Goal: Information Seeking & Learning: Learn about a topic

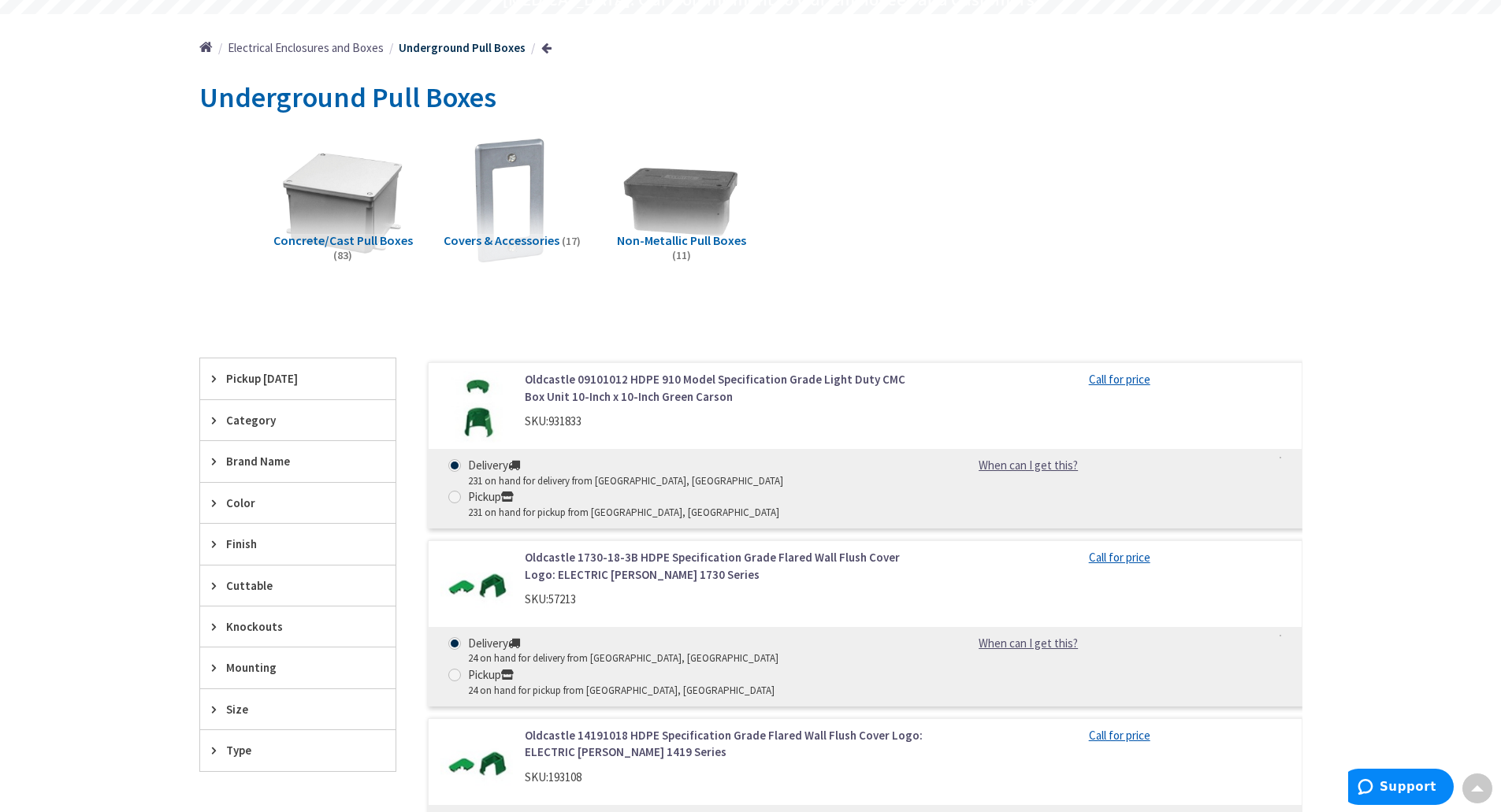
scroll to position [158, 0]
click at [695, 217] on img at bounding box center [681, 201] width 143 height 143
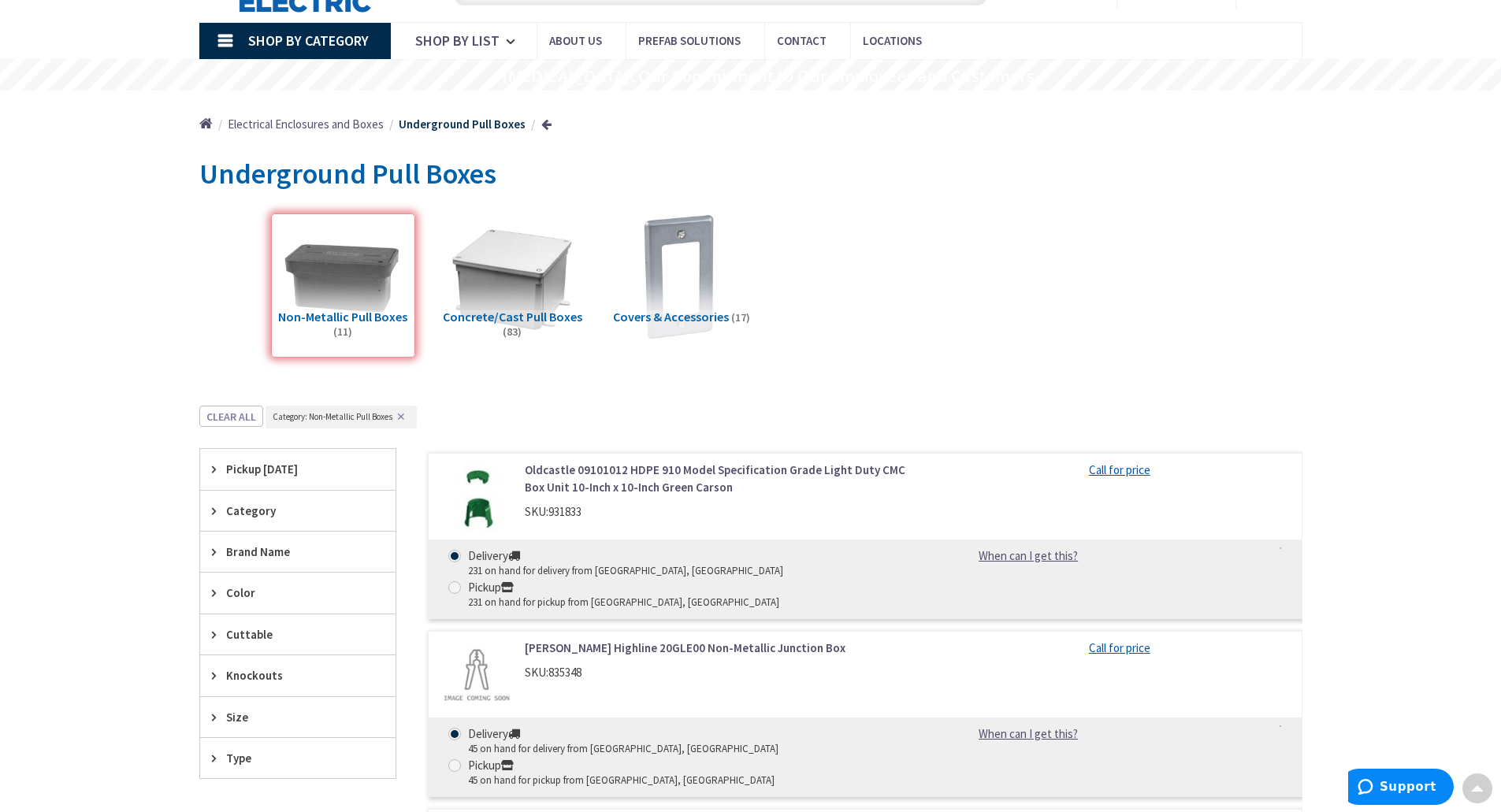
scroll to position [0, 0]
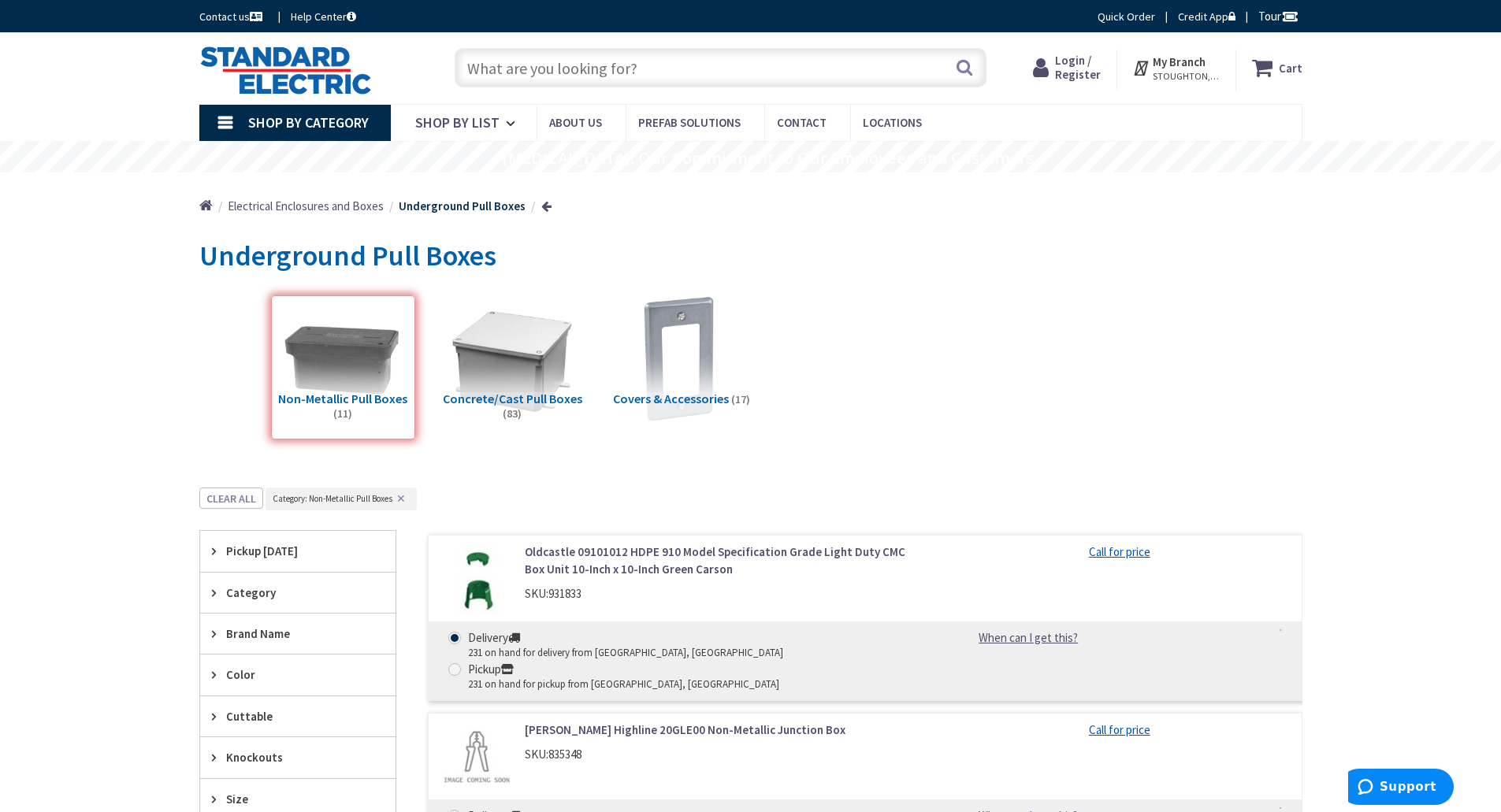
click at [359, 348] on div "Non-Metallic Pull Boxes (11)" at bounding box center [343, 367] width 144 height 144
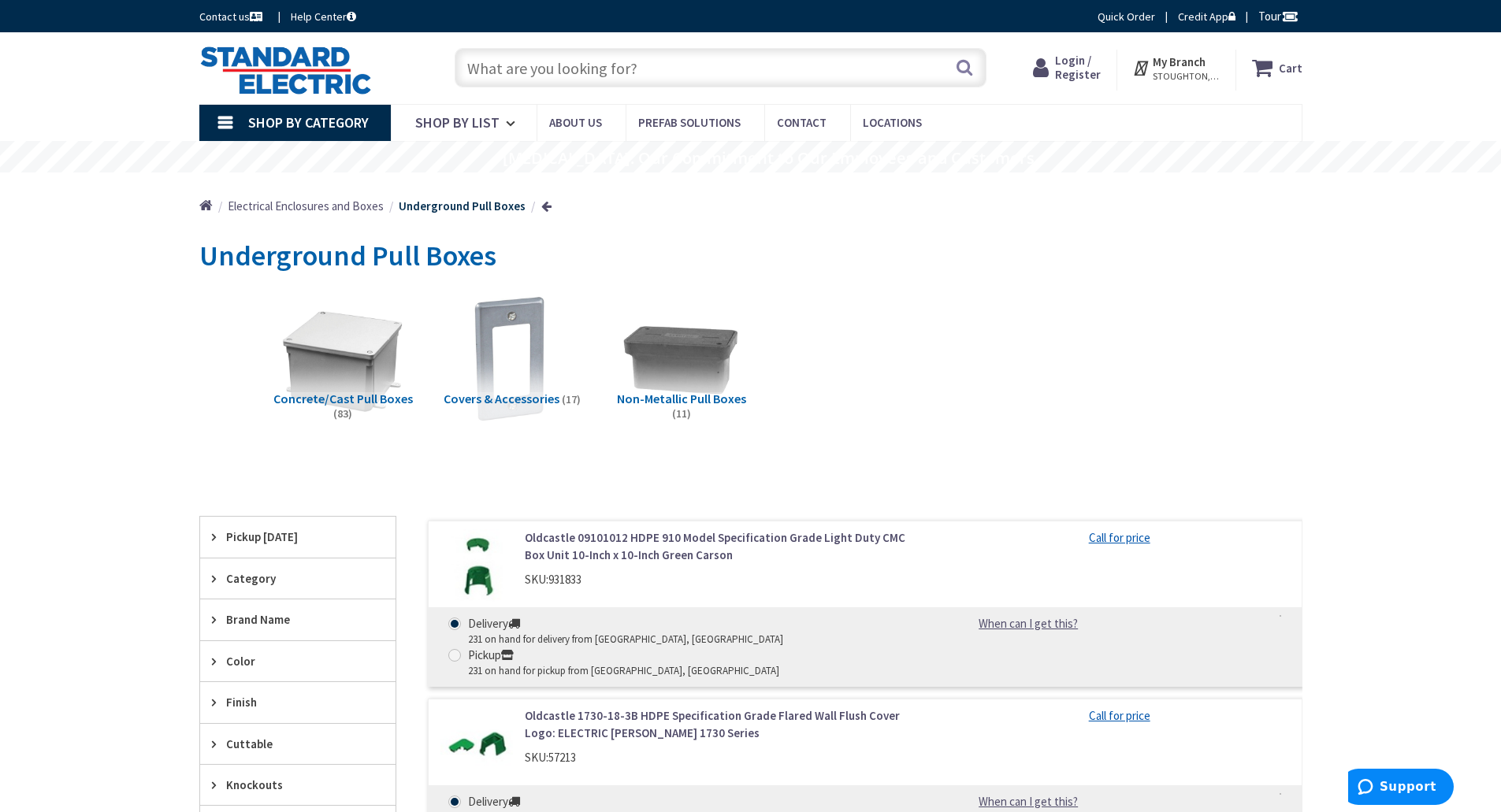
click at [359, 348] on img at bounding box center [343, 359] width 130 height 130
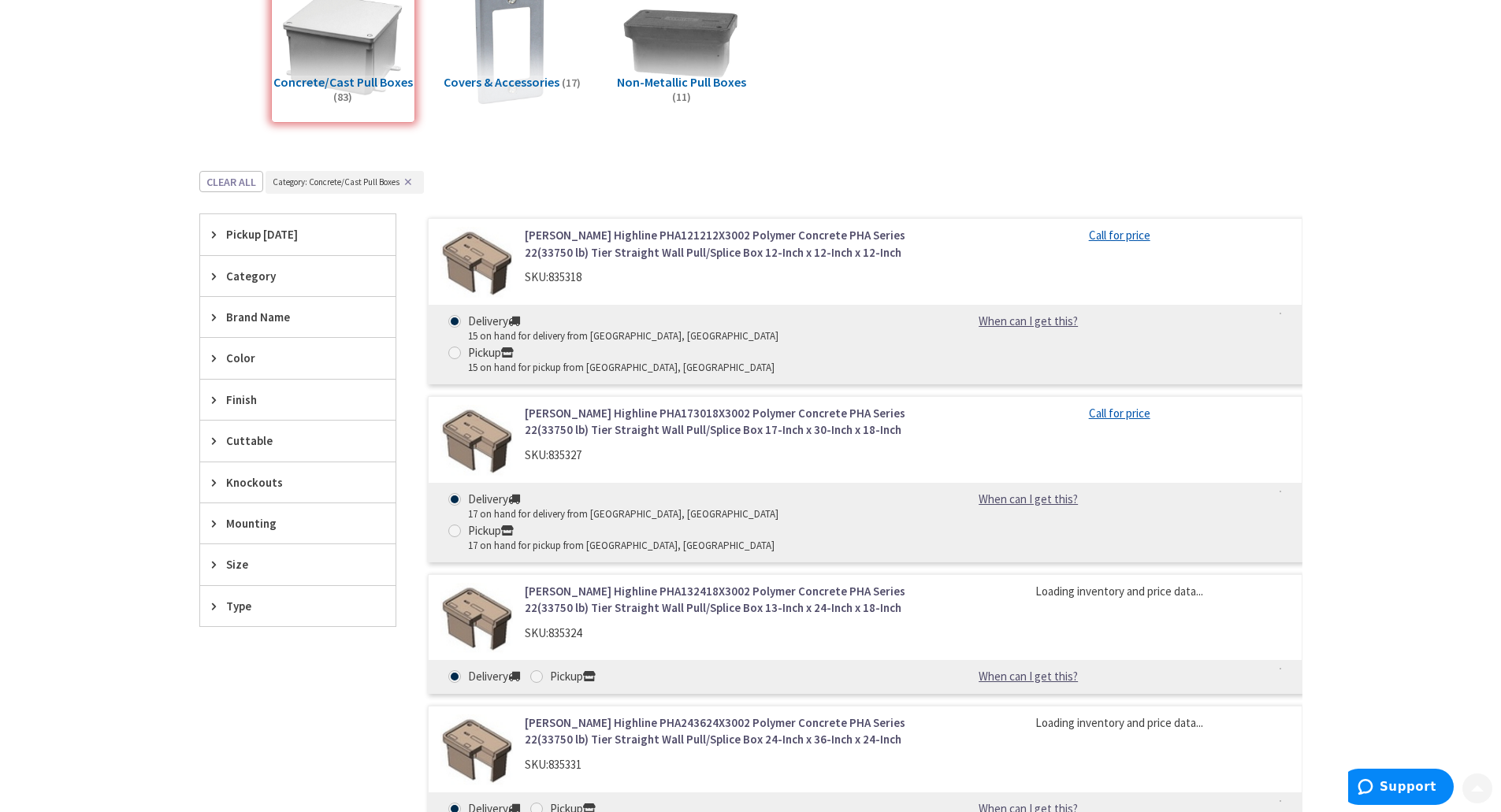
scroll to position [488, 0]
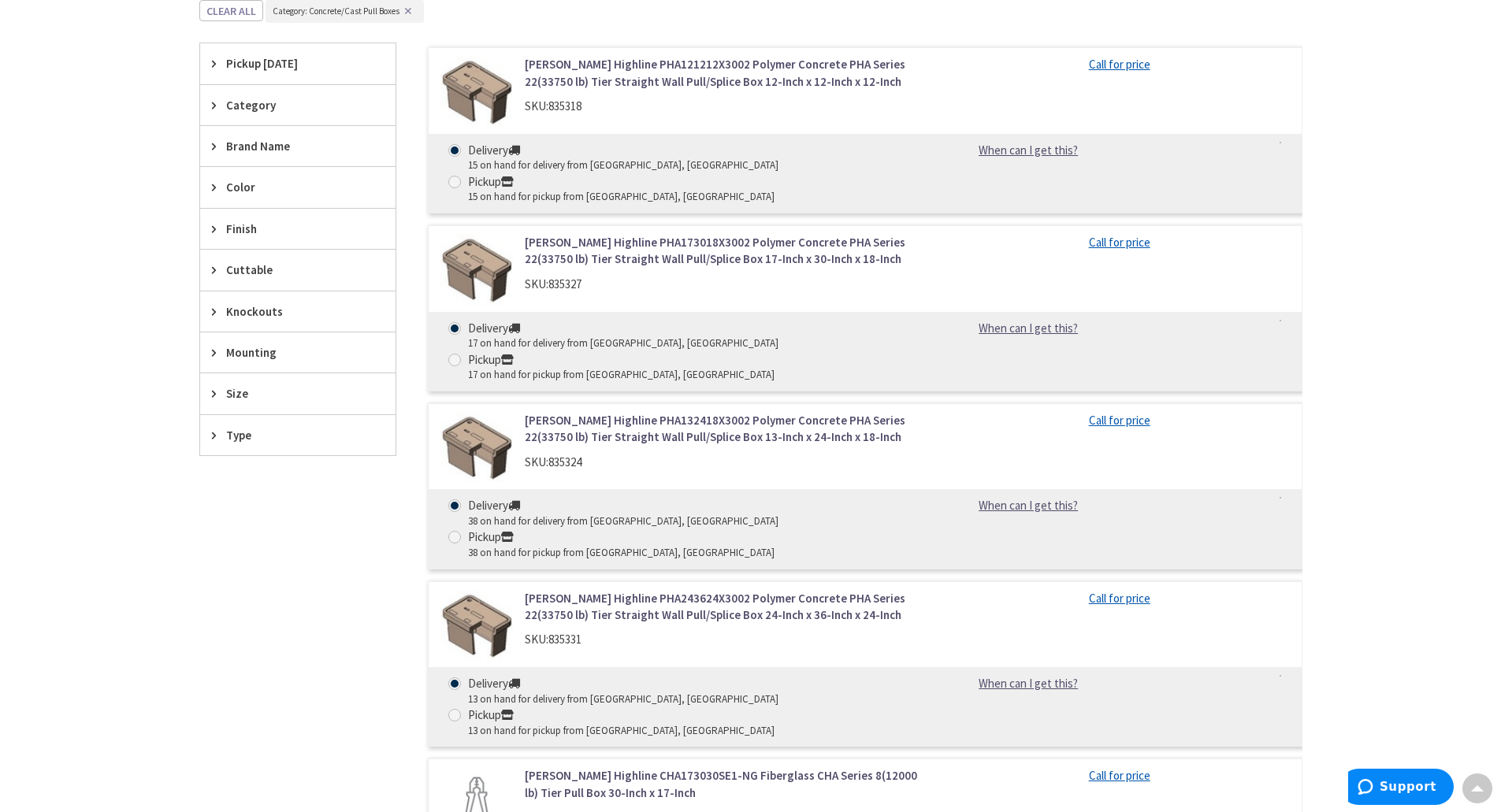
click at [488, 95] on img at bounding box center [477, 92] width 73 height 73
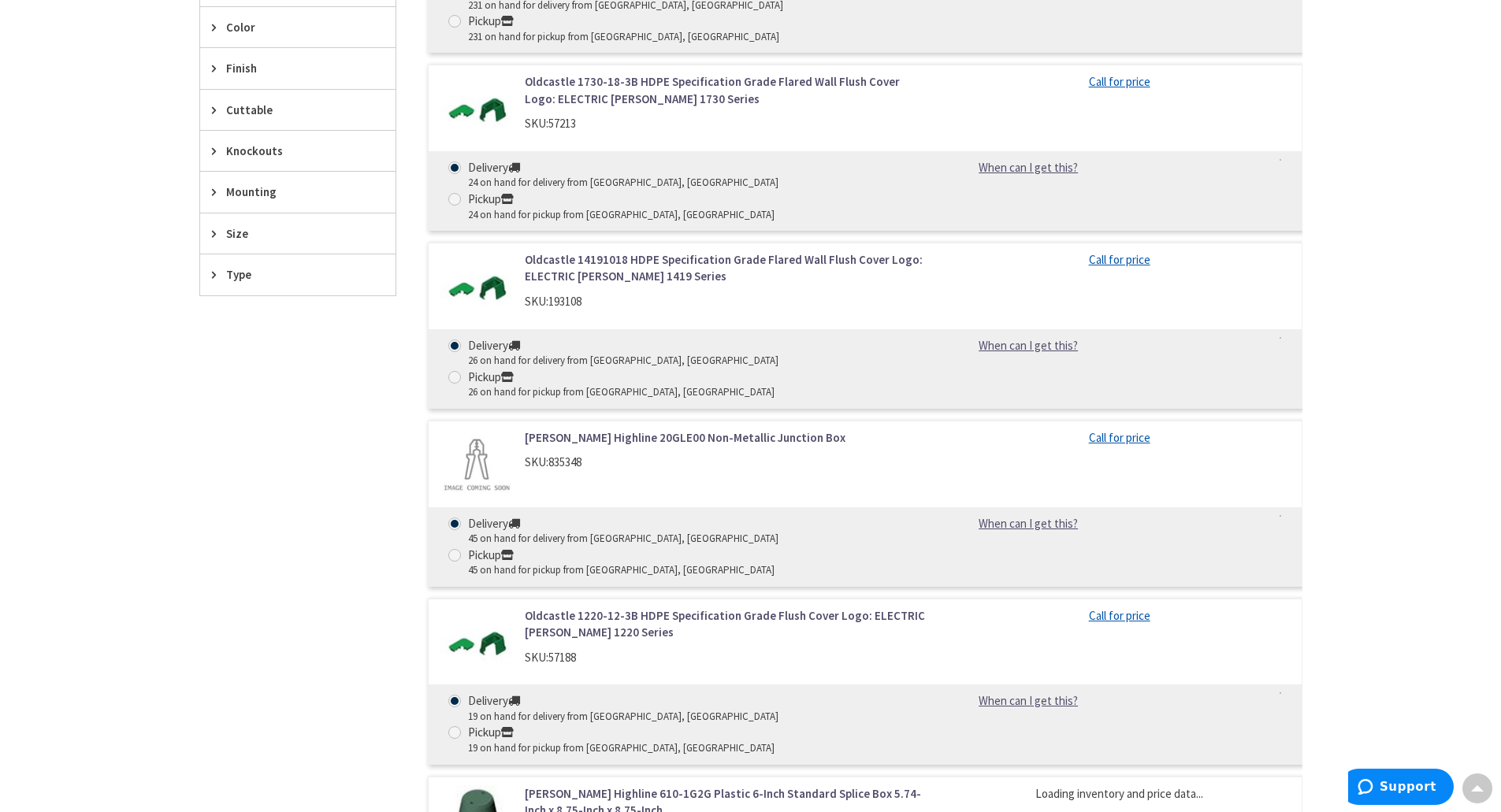
scroll to position [803, 0]
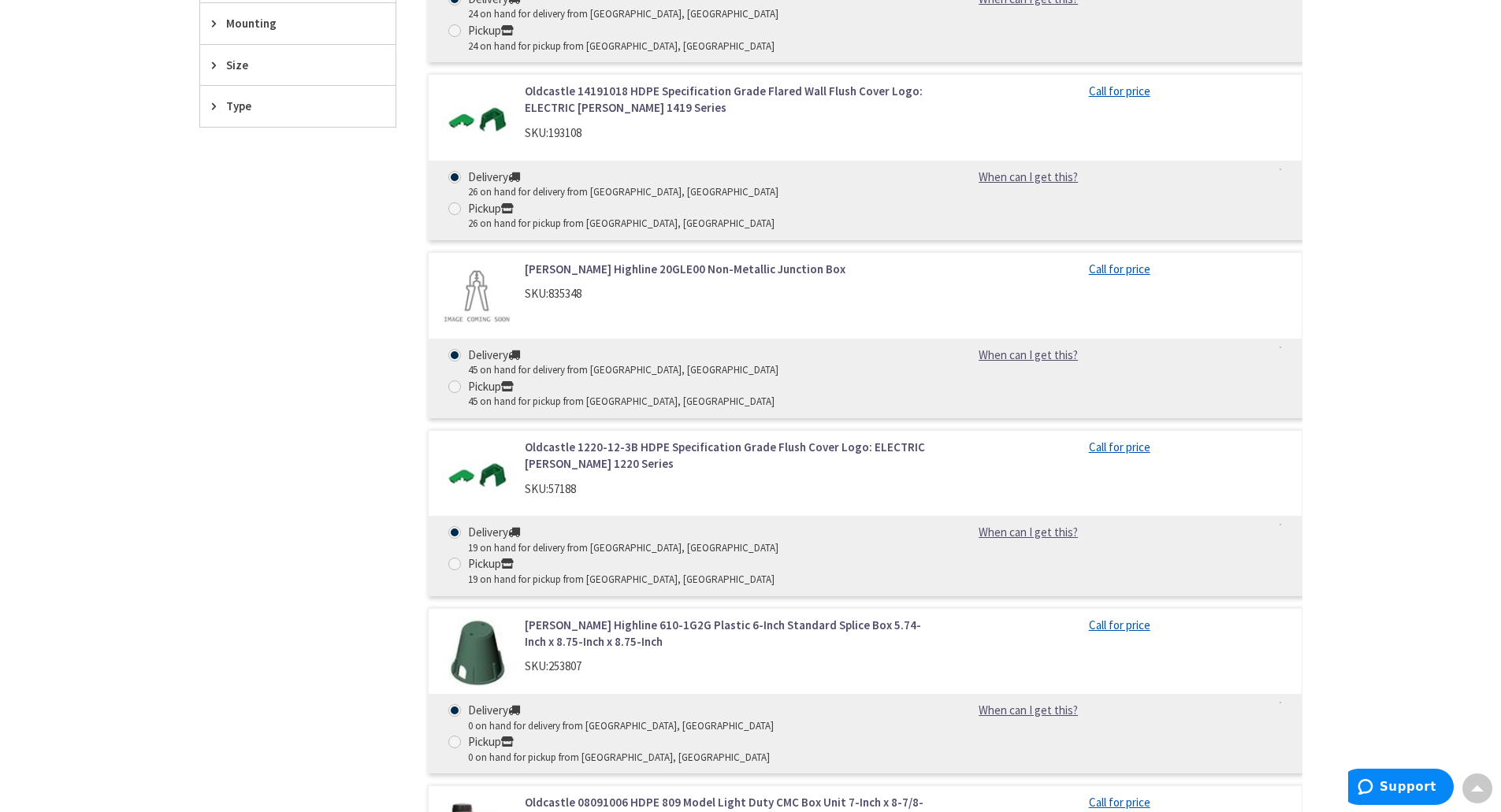
click at [596, 439] on link "Oldcastle 1220-12-3B HDPE Specification Grade Flush Cover Logo: ELECTRIC [PERSO…" at bounding box center [725, 455] width 401 height 34
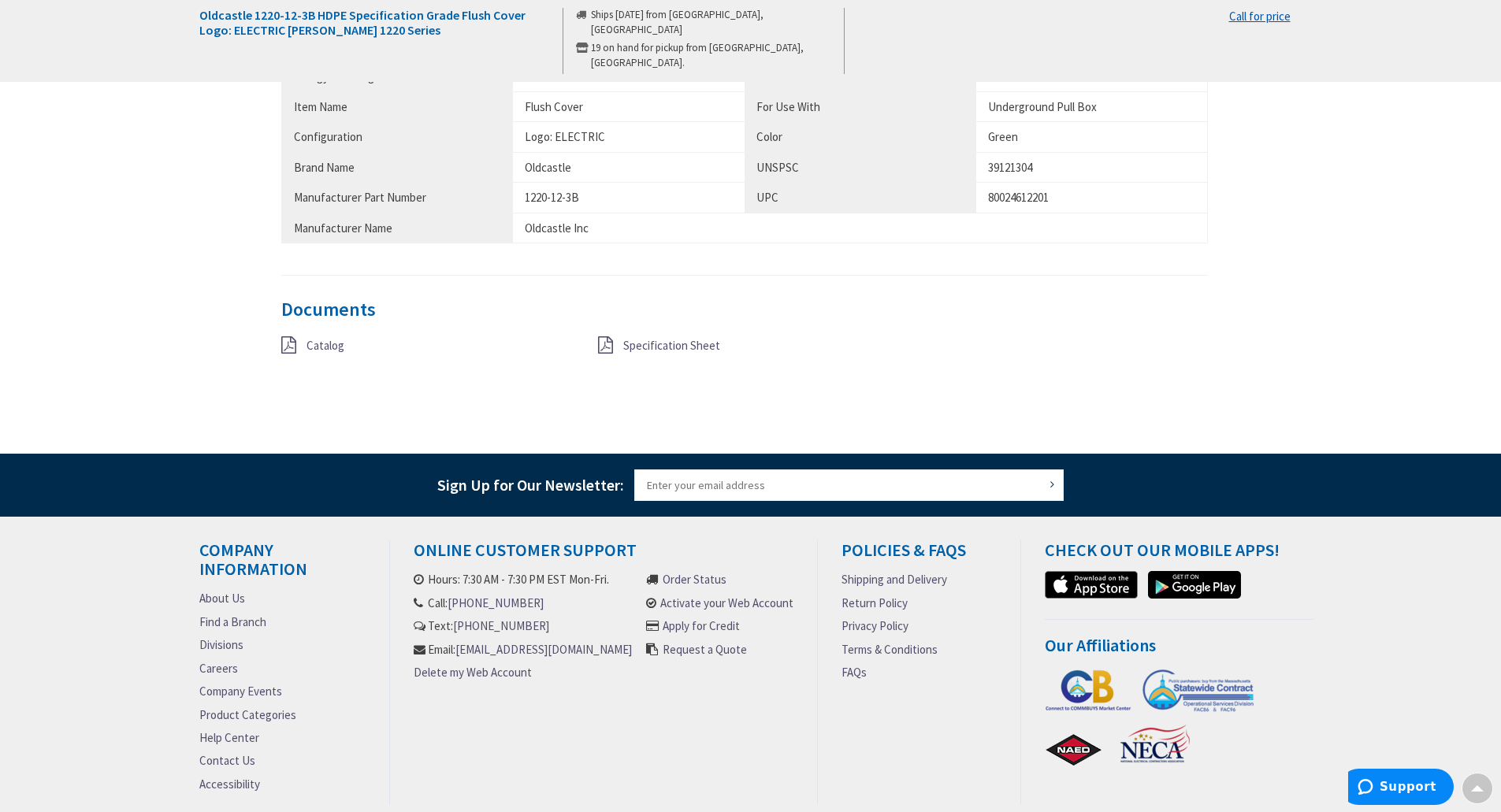
scroll to position [1085, 0]
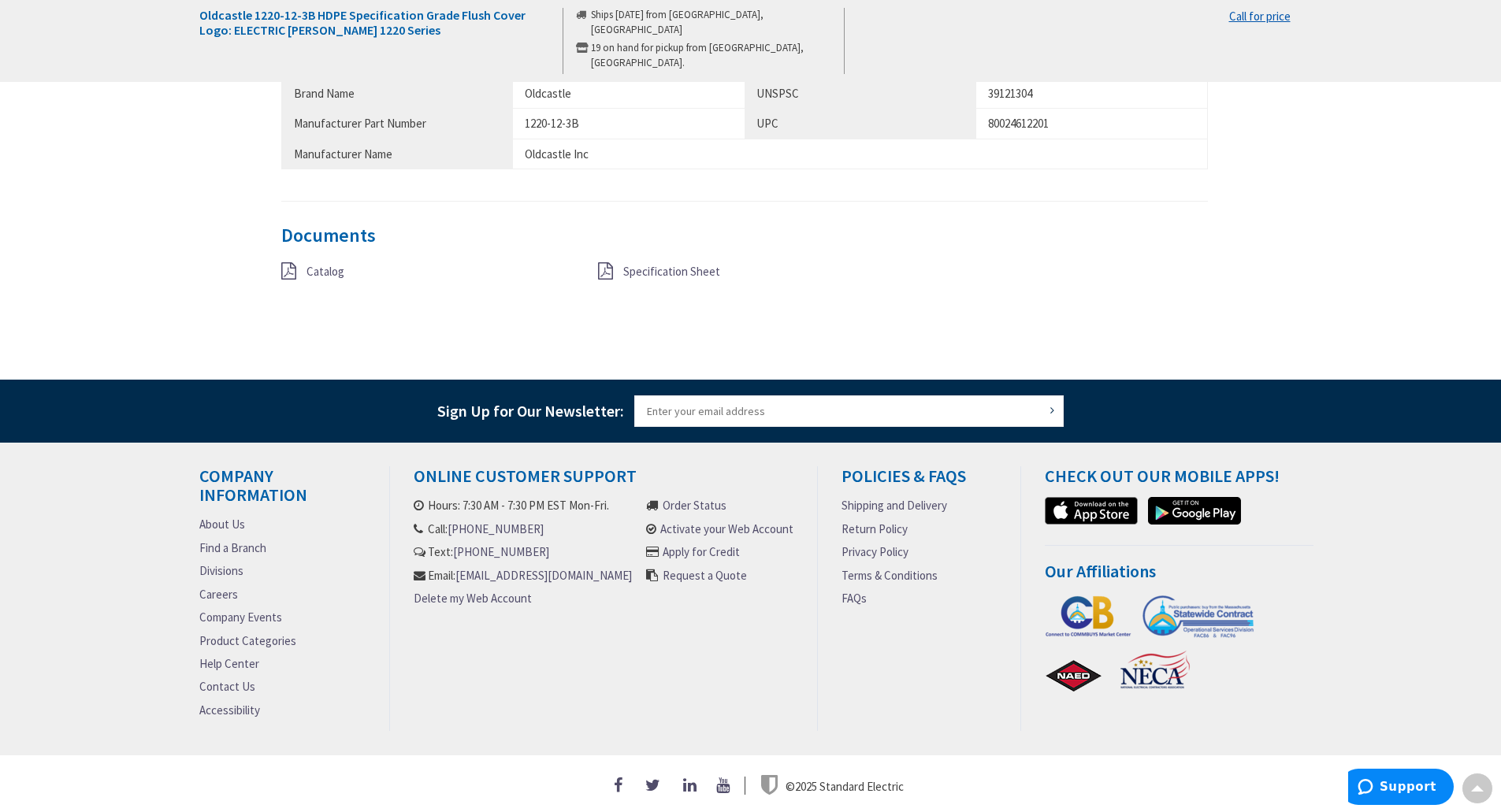
click at [295, 265] on icon at bounding box center [288, 271] width 15 height 17
